Goal: Navigation & Orientation: Find specific page/section

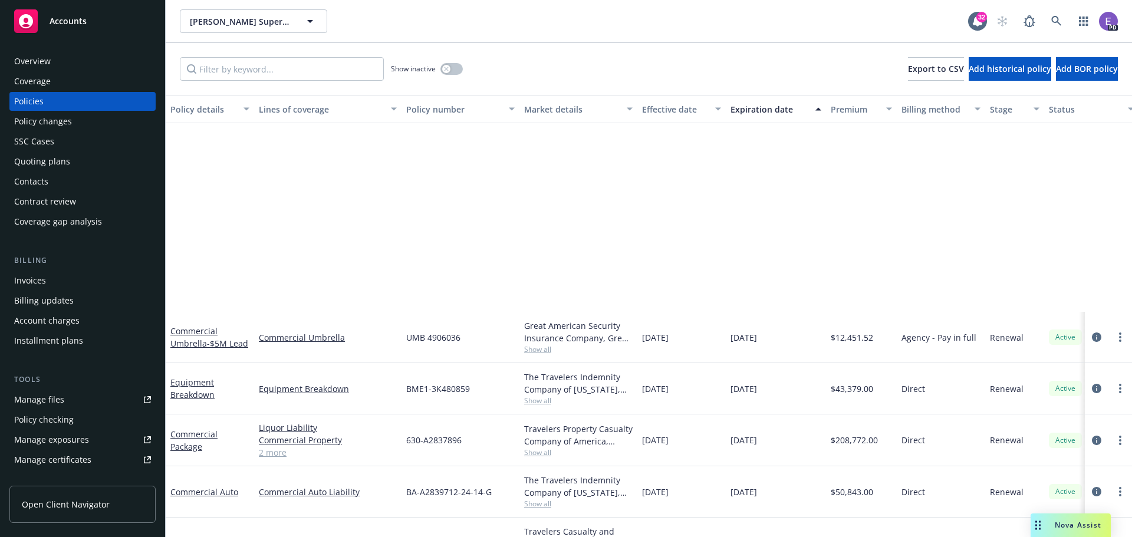
scroll to position [246, 0]
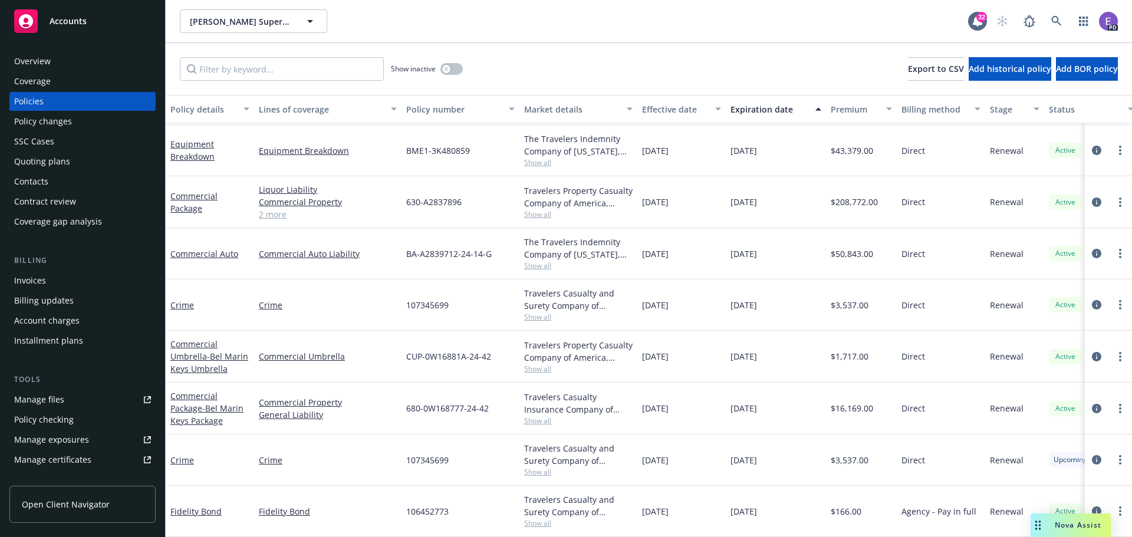
click at [72, 21] on span "Accounts" at bounding box center [68, 21] width 37 height 9
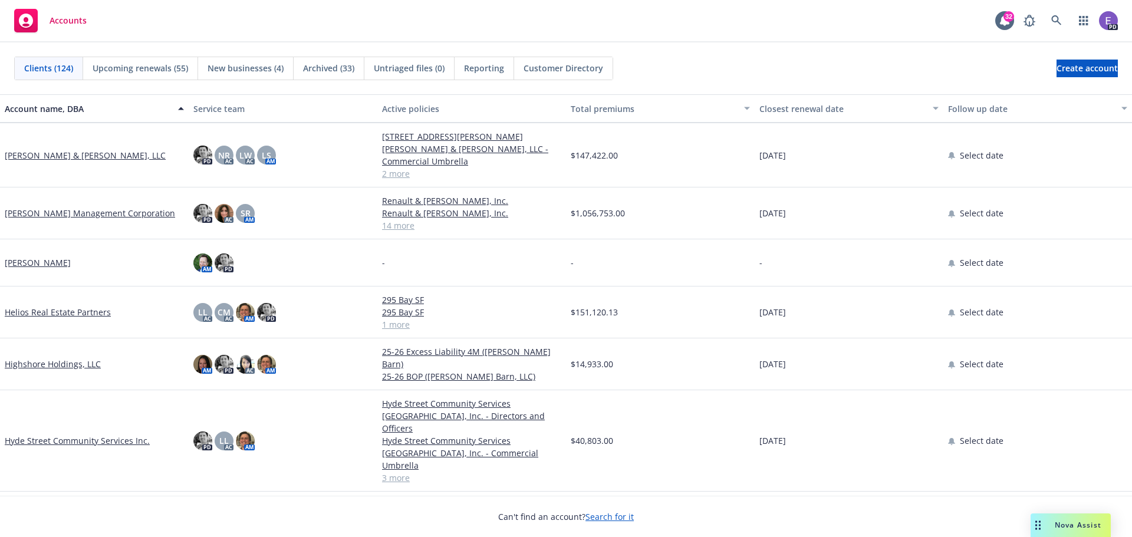
scroll to position [2005, 0]
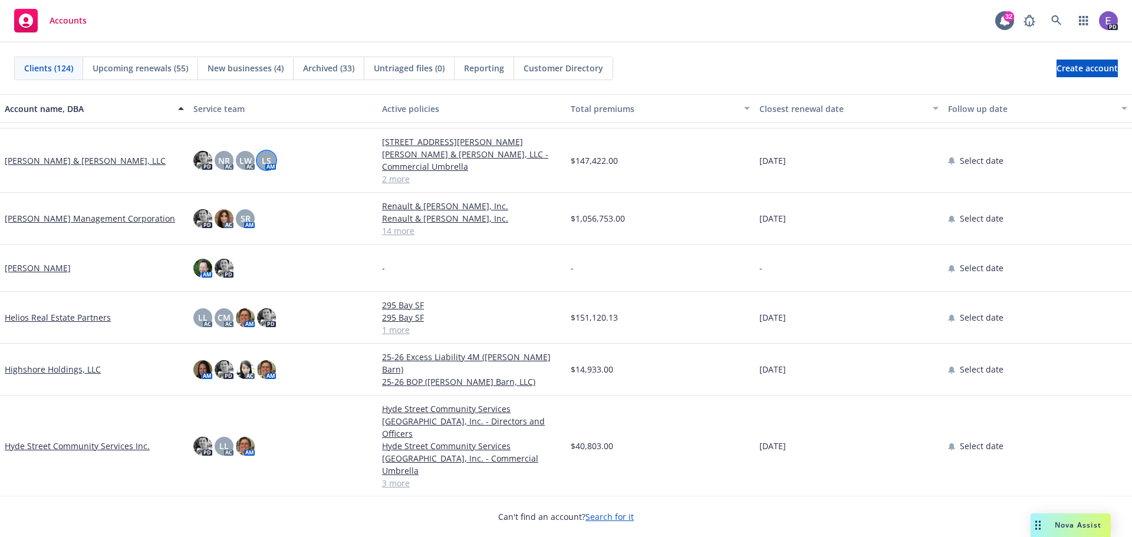
click at [263, 163] on span "LS" at bounding box center [266, 160] width 9 height 12
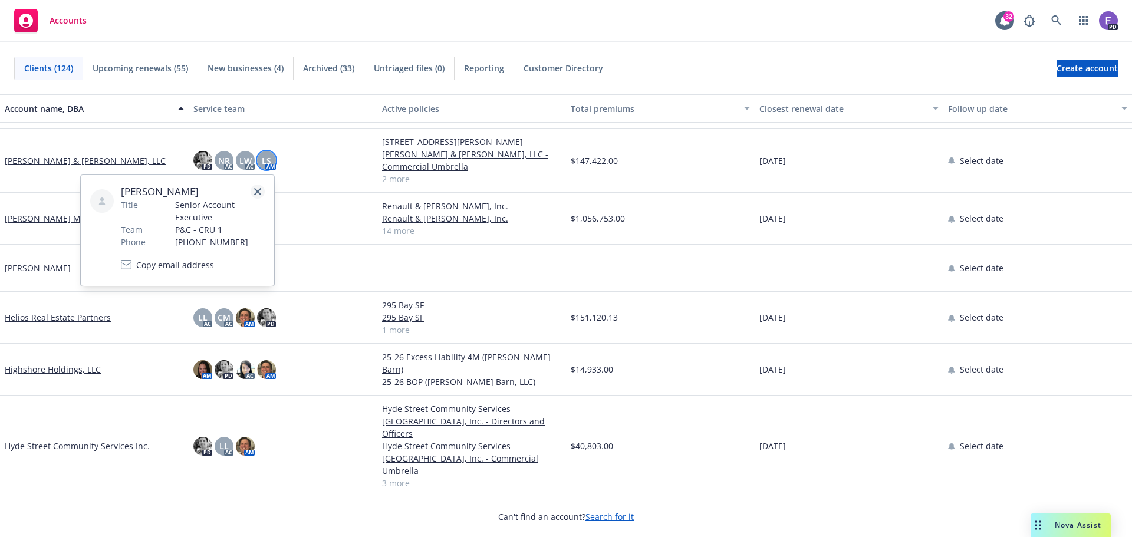
click at [258, 194] on icon "close" at bounding box center [257, 191] width 7 height 7
